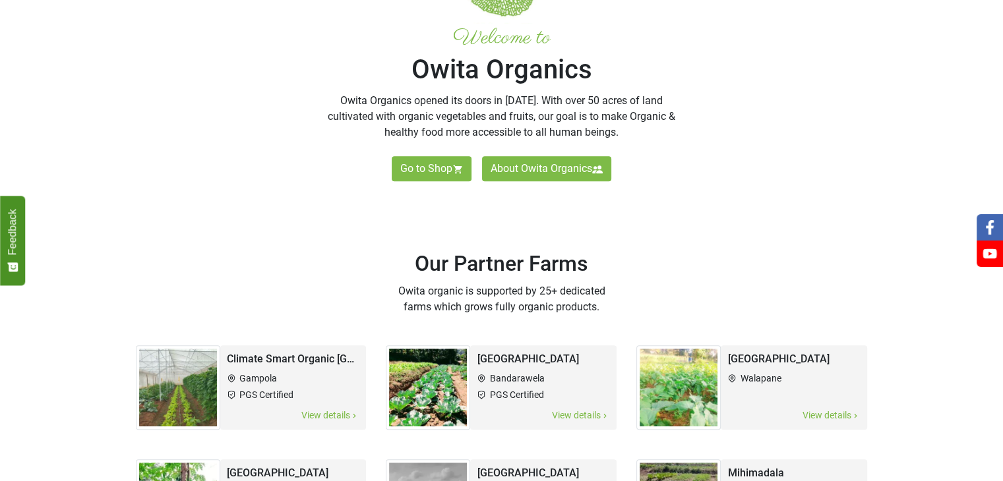
scroll to position [487, 0]
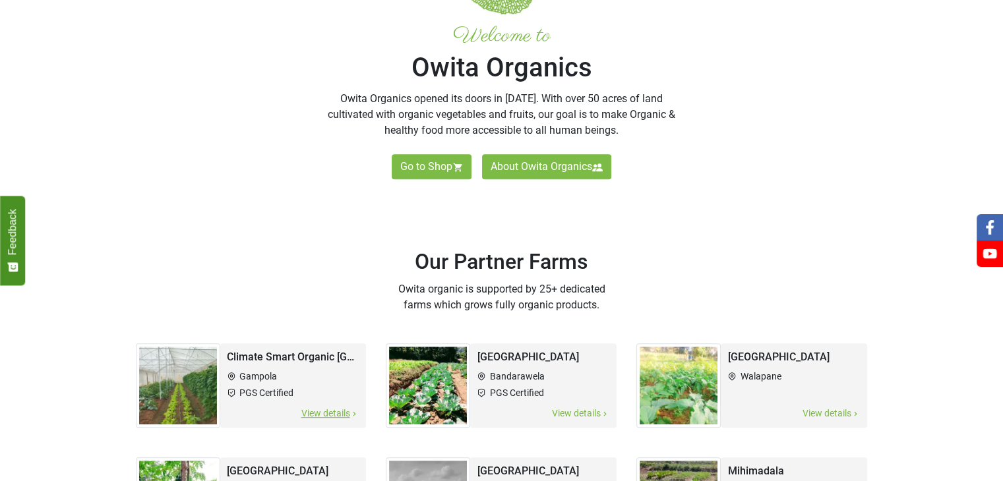
click at [279, 358] on h2 "Climate Smart Organic [GEOGRAPHIC_DATA]" at bounding box center [293, 357] width 133 height 15
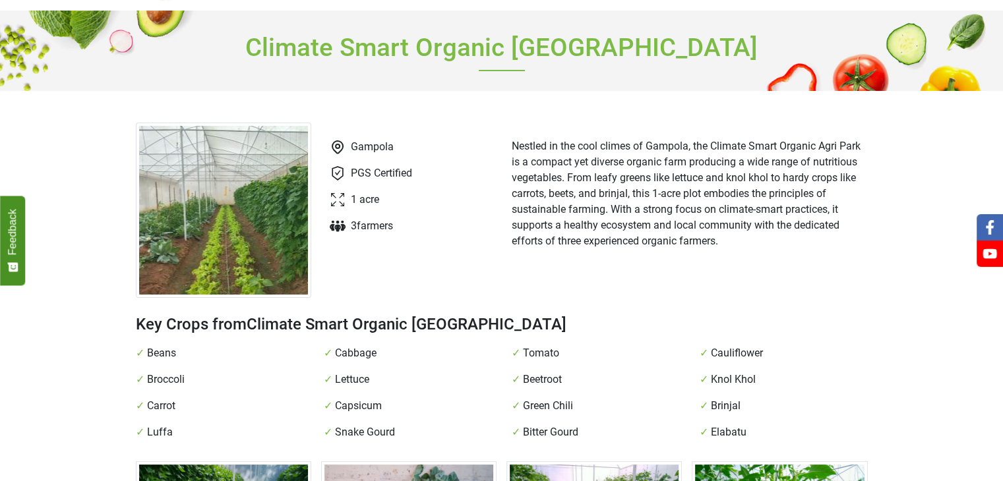
scroll to position [58, 0]
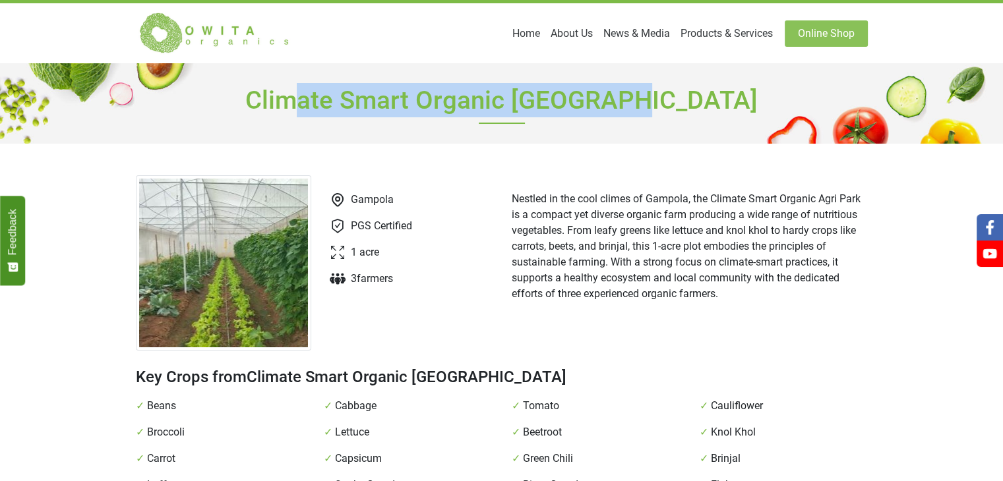
drag, startPoint x: 684, startPoint y: 107, endPoint x: 356, endPoint y: 108, distance: 328.3
click at [356, 108] on h1 "Climate Smart Organic [GEOGRAPHIC_DATA]" at bounding box center [502, 103] width 732 height 80
click at [691, 119] on h1 "Climate Smart Organic [GEOGRAPHIC_DATA]" at bounding box center [502, 103] width 732 height 80
drag, startPoint x: 688, startPoint y: 98, endPoint x: 309, endPoint y: 98, distance: 379.0
click at [309, 98] on h1 "Climate Smart Organic [GEOGRAPHIC_DATA]" at bounding box center [502, 103] width 732 height 80
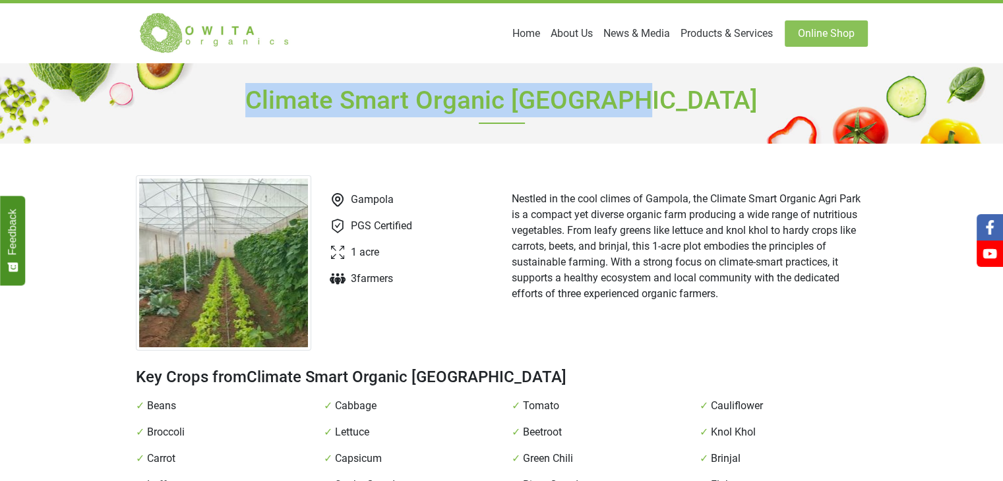
copy h1 "Climate Smart Organic [GEOGRAPHIC_DATA]"
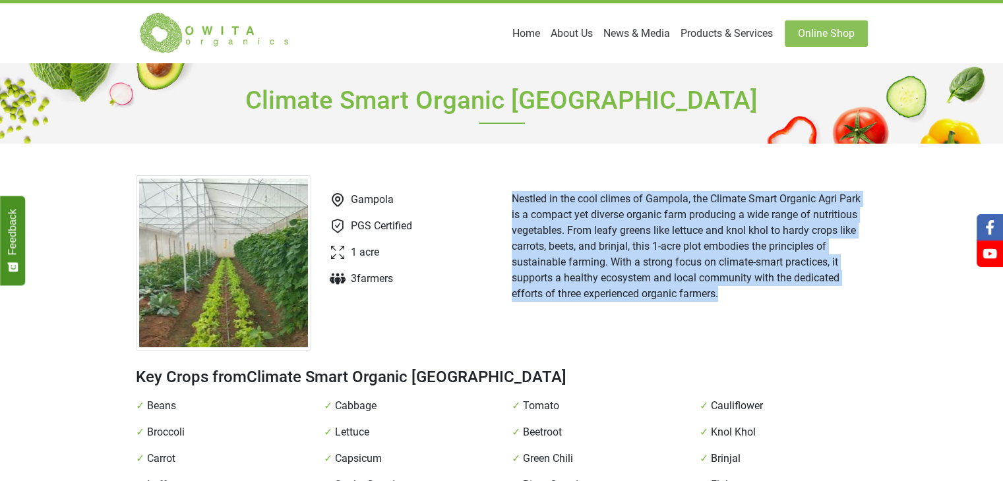
drag, startPoint x: 728, startPoint y: 301, endPoint x: 505, endPoint y: 189, distance: 250.0
click at [505, 189] on div "Nestled in the cool climes of Gampola, the Climate Smart Organic Agri Park is a…" at bounding box center [690, 262] width 376 height 175
copy p "Nestled in the cool climes of Gampola, the Climate Smart Organic Agri Park is a…"
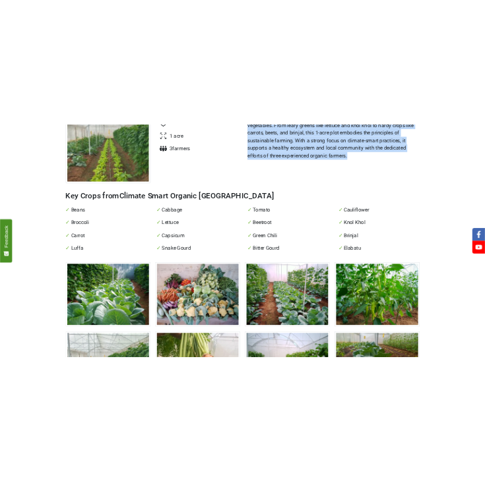
scroll to position [222, 0]
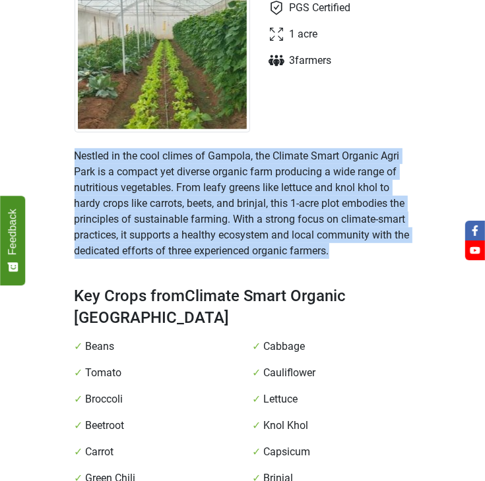
click at [235, 194] on p "Nestled in the cool climes of Gampola, the Climate Smart Organic Agri Park is a…" at bounding box center [242, 203] width 336 height 111
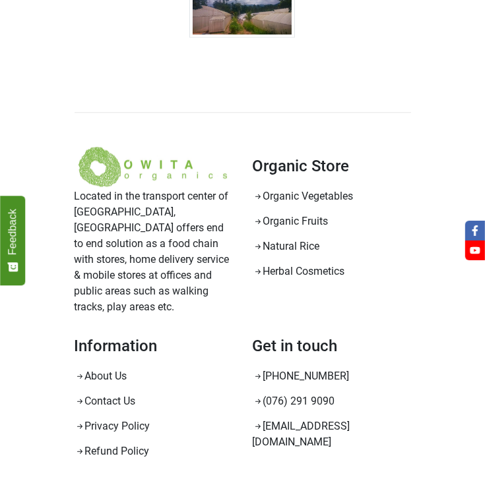
scroll to position [1528, 0]
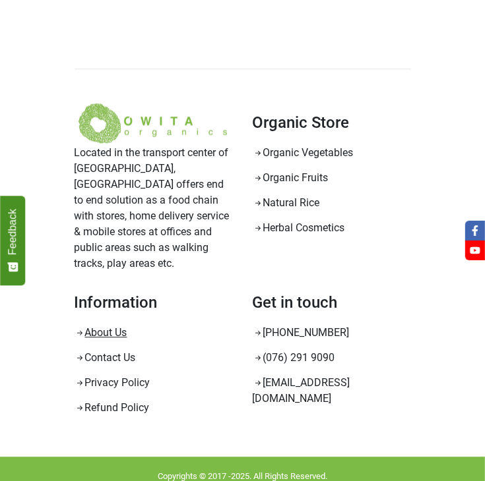
click at [100, 326] on link "About Us" at bounding box center [100, 332] width 53 height 13
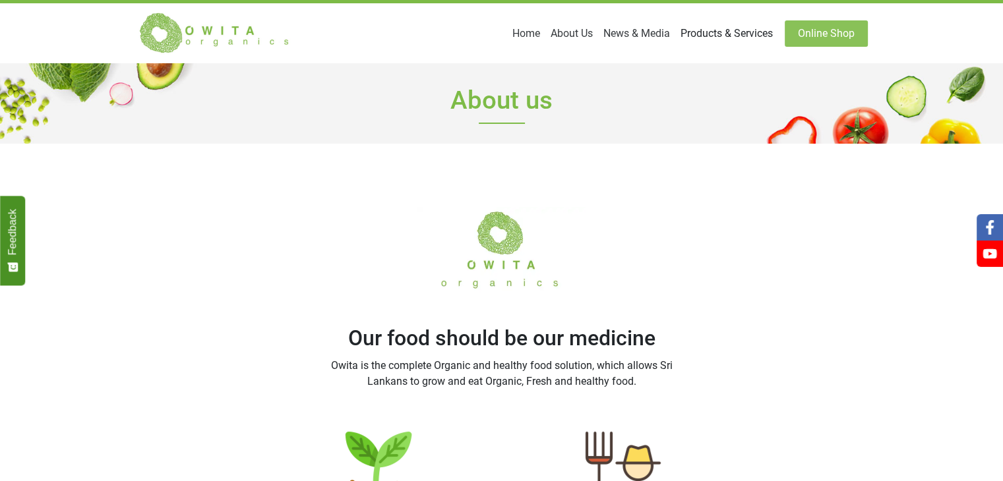
click at [708, 29] on link "Products & Services" at bounding box center [726, 33] width 103 height 26
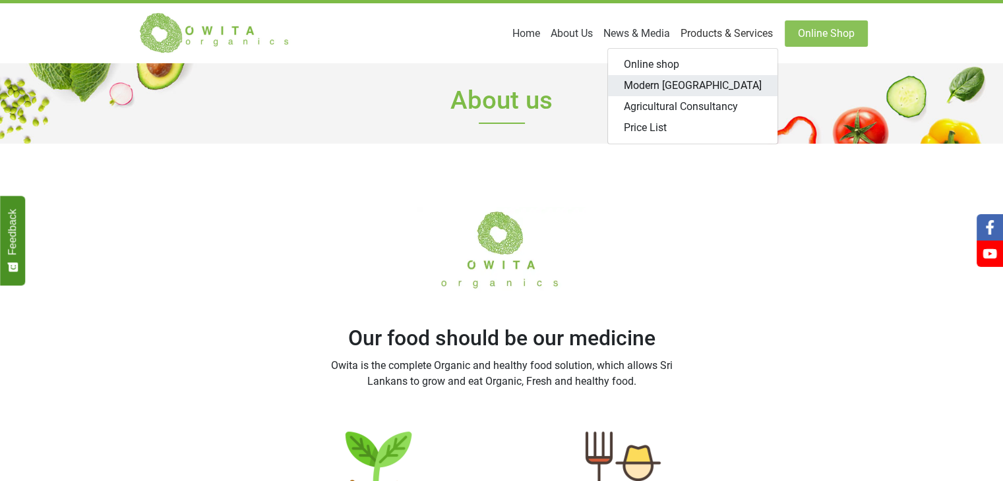
click at [659, 82] on link "Modern [GEOGRAPHIC_DATA]" at bounding box center [692, 85] width 169 height 21
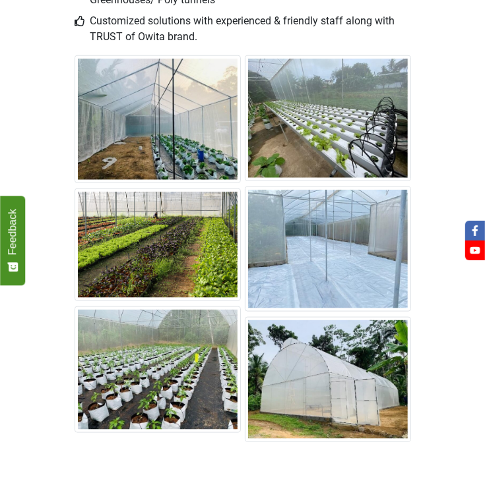
scroll to position [664, 0]
